Goal: Task Accomplishment & Management: Manage account settings

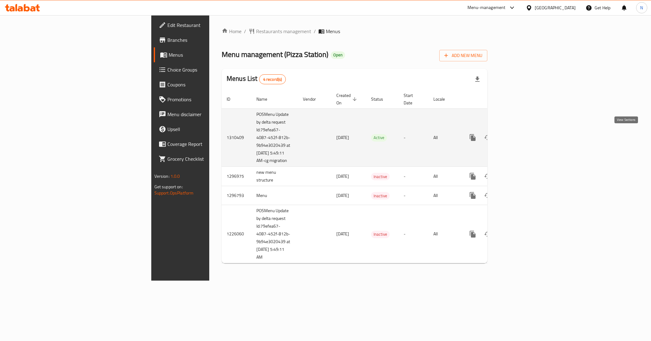
click at [520, 135] on icon "enhanced table" at bounding box center [518, 138] width 6 height 6
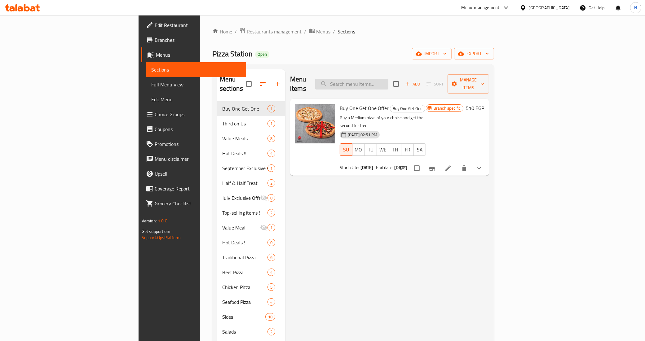
click at [388, 80] on input "search" at bounding box center [351, 84] width 73 height 11
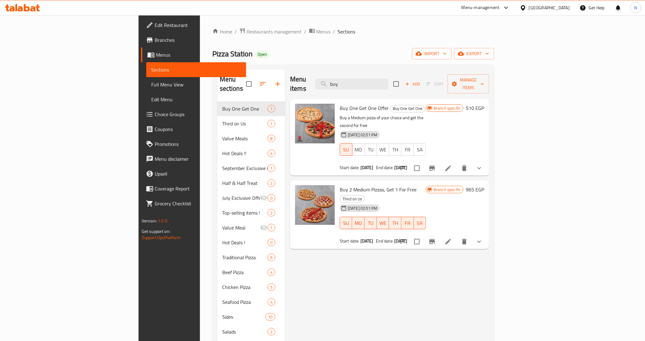
type input "buy"
click at [452, 238] on icon at bounding box center [448, 241] width 7 height 7
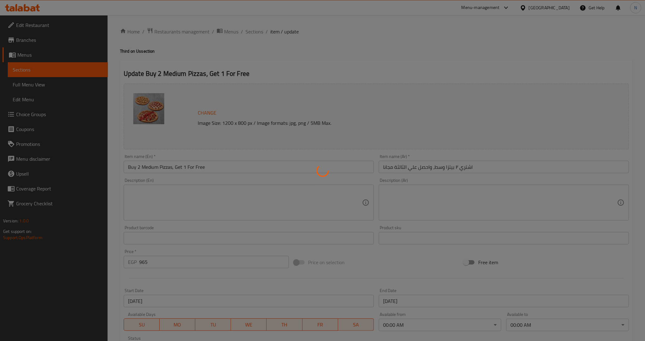
type input "اختيارك من البيتزا الأولي"
type input "1"
type input "اختيارك من الأطراف"
type input "1"
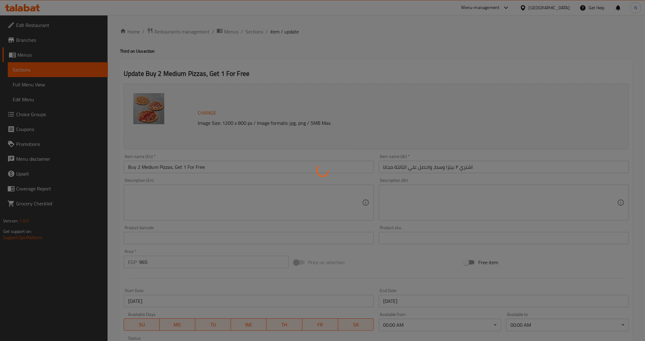
type input "1"
type input "اضافات"
type input "0"
type input "10"
type input "اختيارك من البيتزا الثانية"
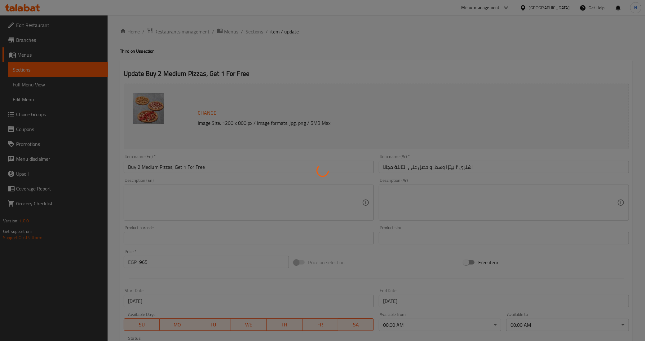
type input "1"
type input "اختيارك من الأطراف - 1"
type input "1"
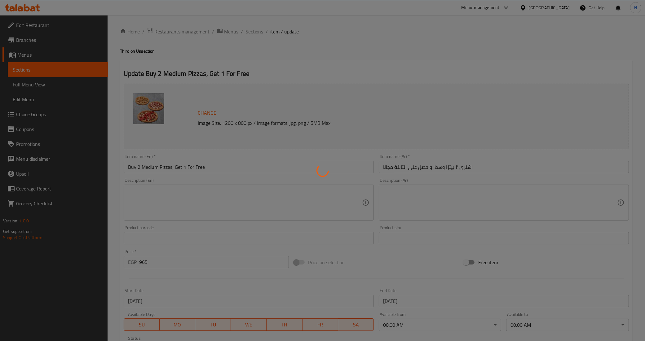
type input "اضافات"
type input "0"
type input "10"
type input "اختيارك من البيتزا الثالثة"
type input "1"
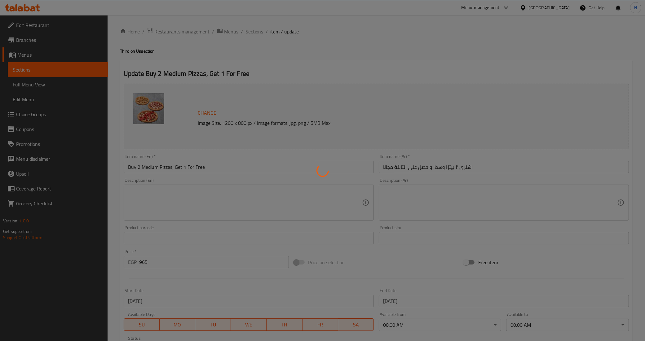
type input "1"
type input "اختيارك من الأطراف - 2"
type input "1"
type input "اضافات - 1"
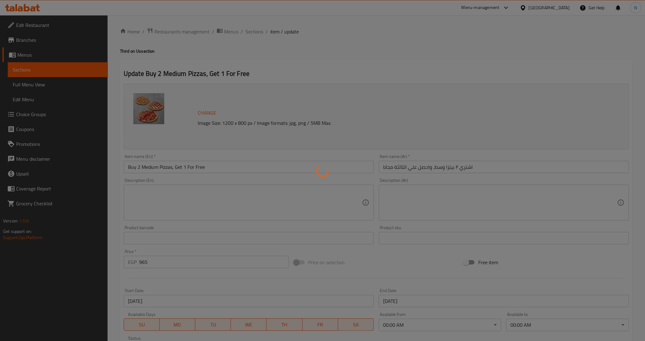
type input "0"
type input "10"
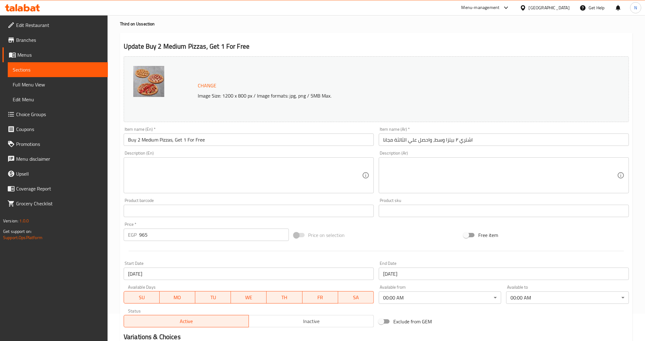
scroll to position [39, 0]
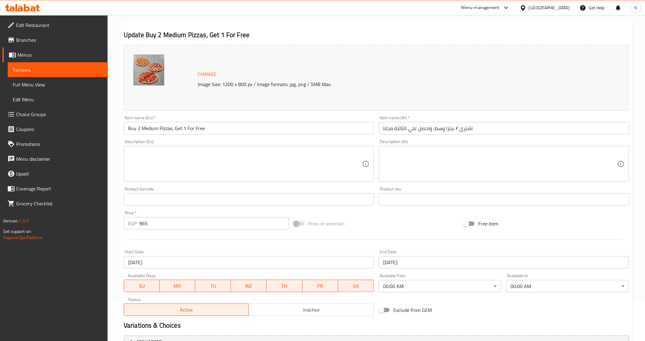
drag, startPoint x: 28, startPoint y: 36, endPoint x: 39, endPoint y: 49, distance: 16.7
click at [28, 36] on span "Branches" at bounding box center [59, 39] width 87 height 7
